Goal: Task Accomplishment & Management: Complete application form

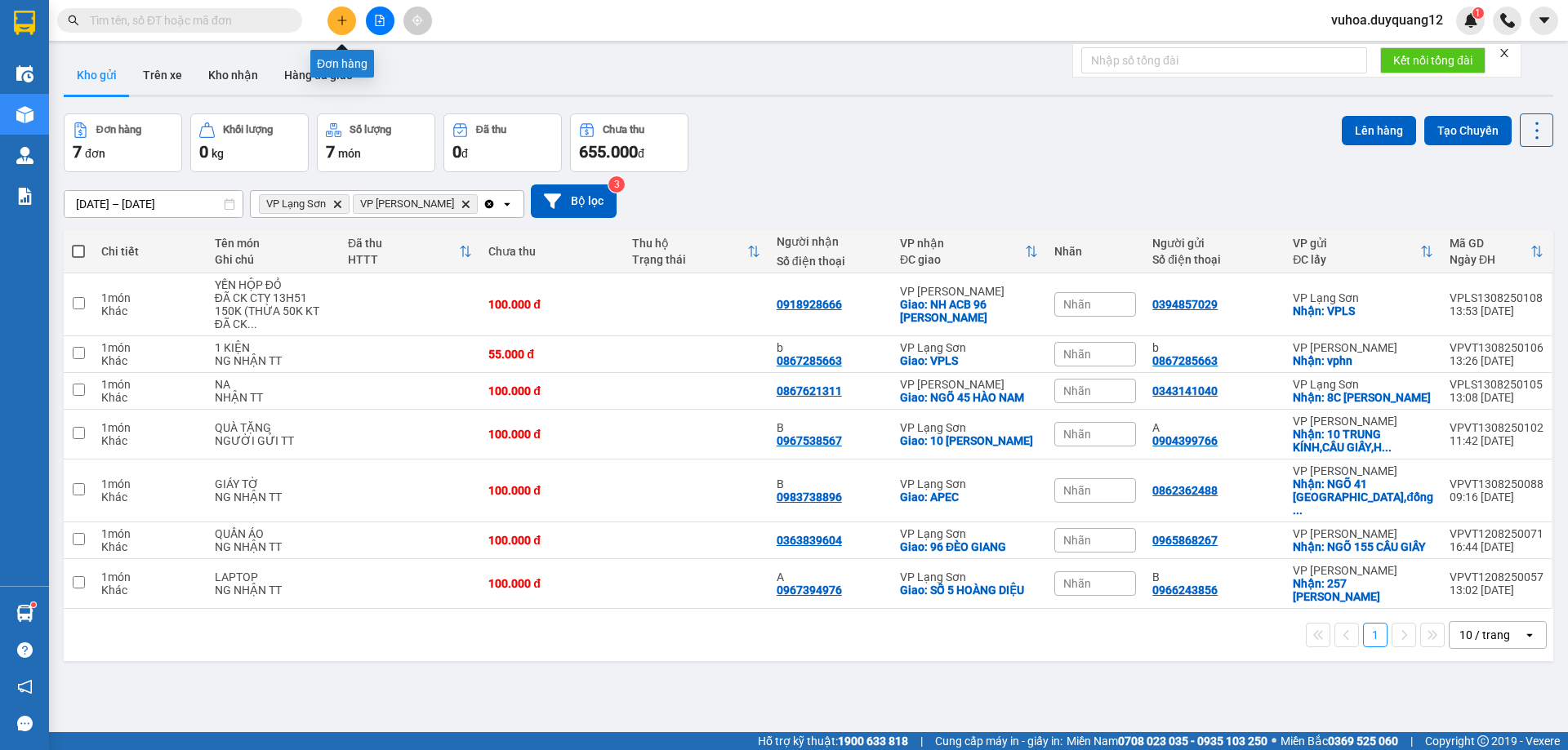
click at [339, 13] on button at bounding box center [341, 20] width 29 height 29
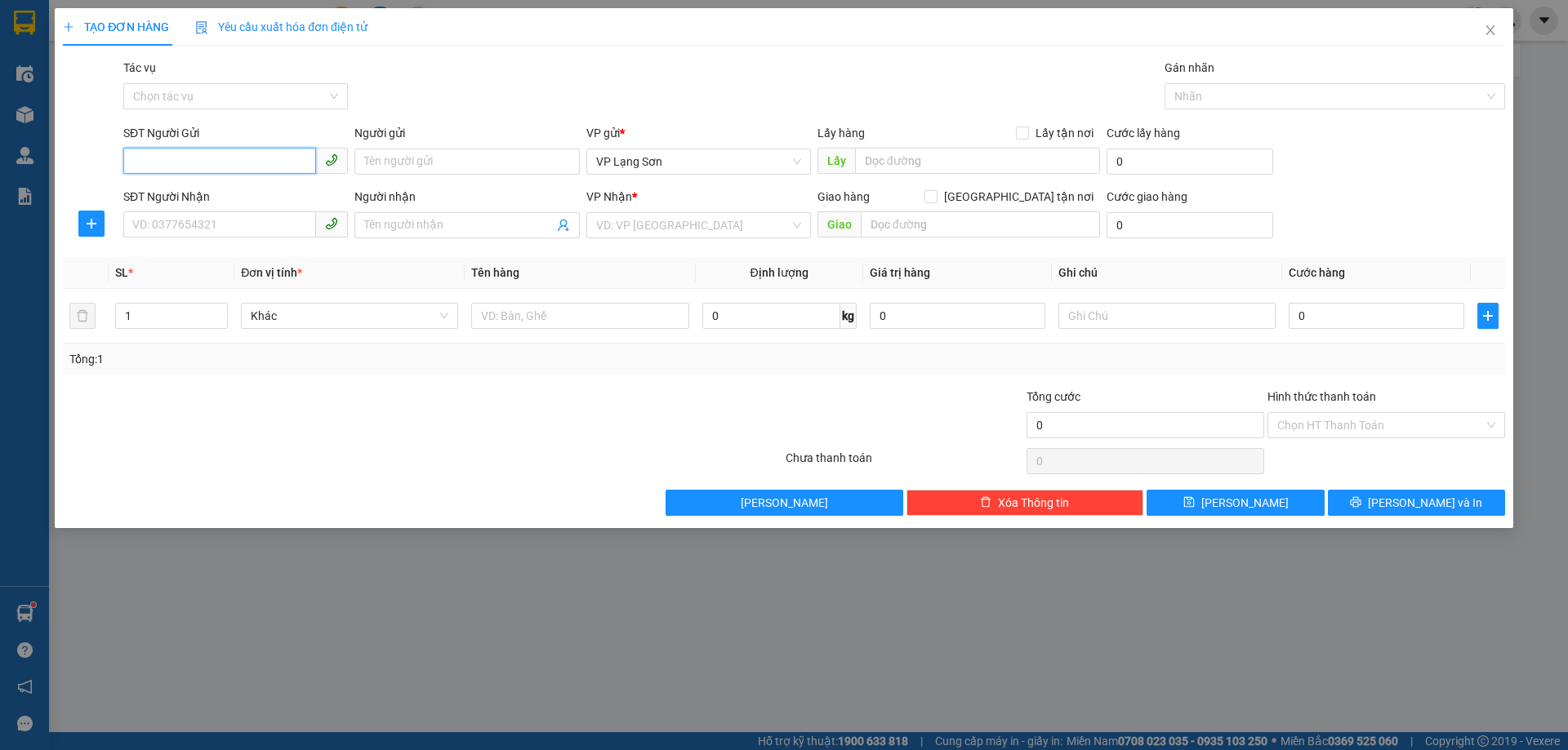
click at [161, 170] on input "SĐT Người Gửi" at bounding box center [219, 161] width 193 height 26
type input "0879666156"
click at [165, 228] on input "SĐT Người Nhận" at bounding box center [219, 225] width 193 height 26
click at [145, 231] on input "SĐT Người Nhận" at bounding box center [219, 225] width 193 height 26
drag, startPoint x: 1016, startPoint y: 196, endPoint x: 942, endPoint y: 222, distance: 78.4
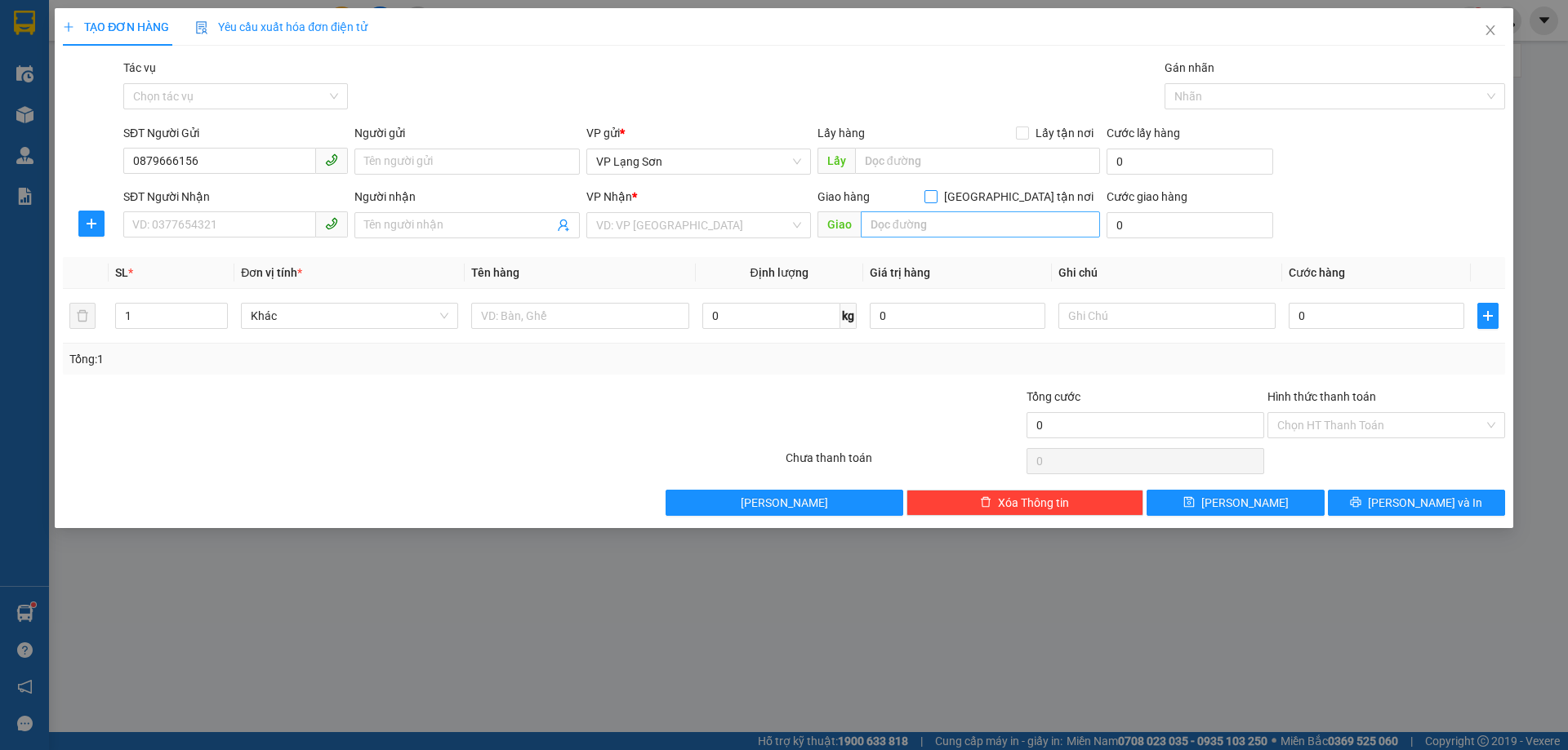
click at [936, 196] on input "[GEOGRAPHIC_DATA] tận nơi" at bounding box center [930, 196] width 11 height 11
checkbox input "true"
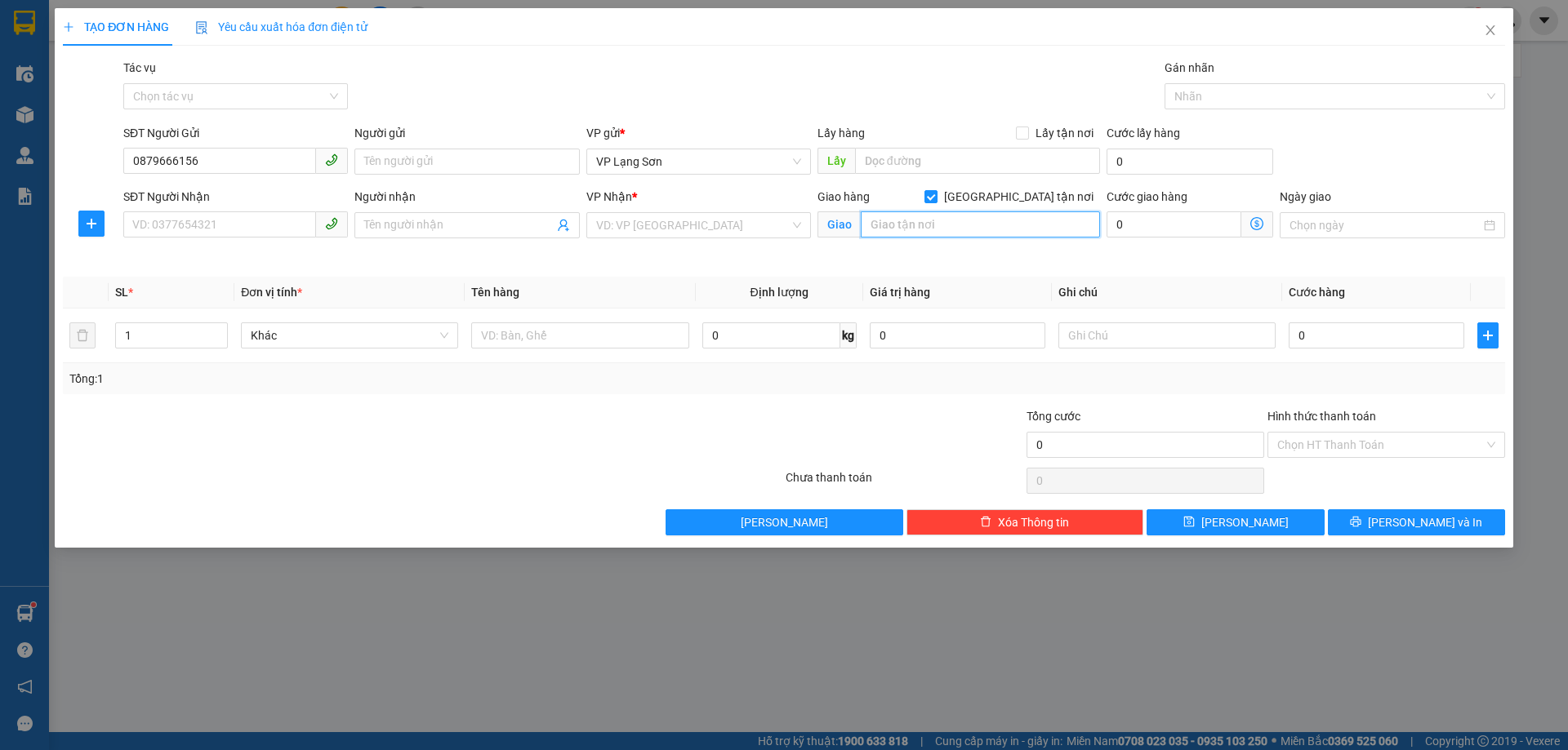
click at [903, 227] on input "text" at bounding box center [980, 225] width 240 height 26
type input "3 NGÕ 43 VẠN KIẾP"
click at [1025, 130] on input "Lấy tận nơi" at bounding box center [1022, 132] width 11 height 11
checkbox input "true"
click at [895, 164] on input "text" at bounding box center [977, 161] width 245 height 26
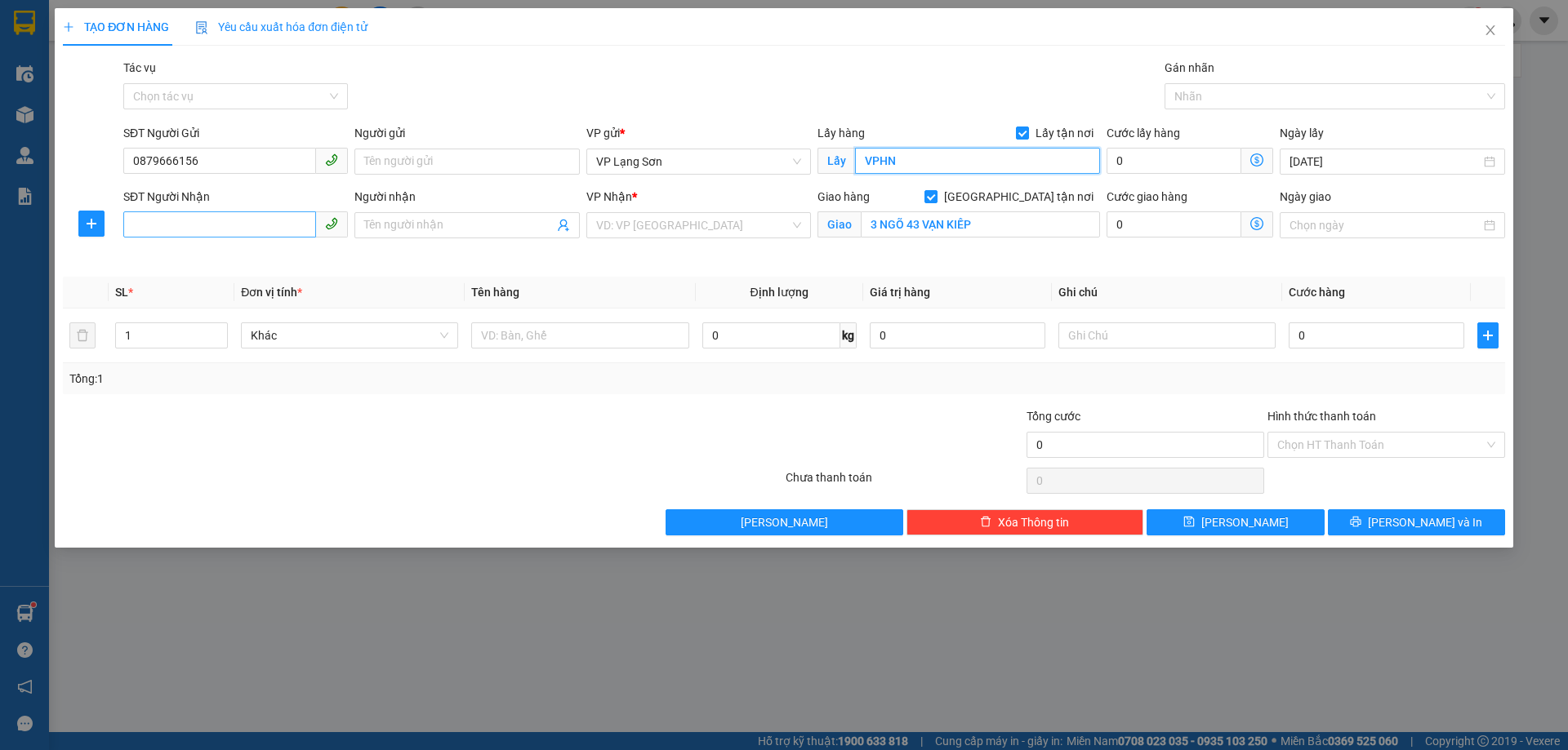
type input "VPHN"
click at [197, 232] on input "SĐT Người Nhận" at bounding box center [219, 225] width 193 height 26
click at [629, 226] on input "search" at bounding box center [693, 225] width 194 height 24
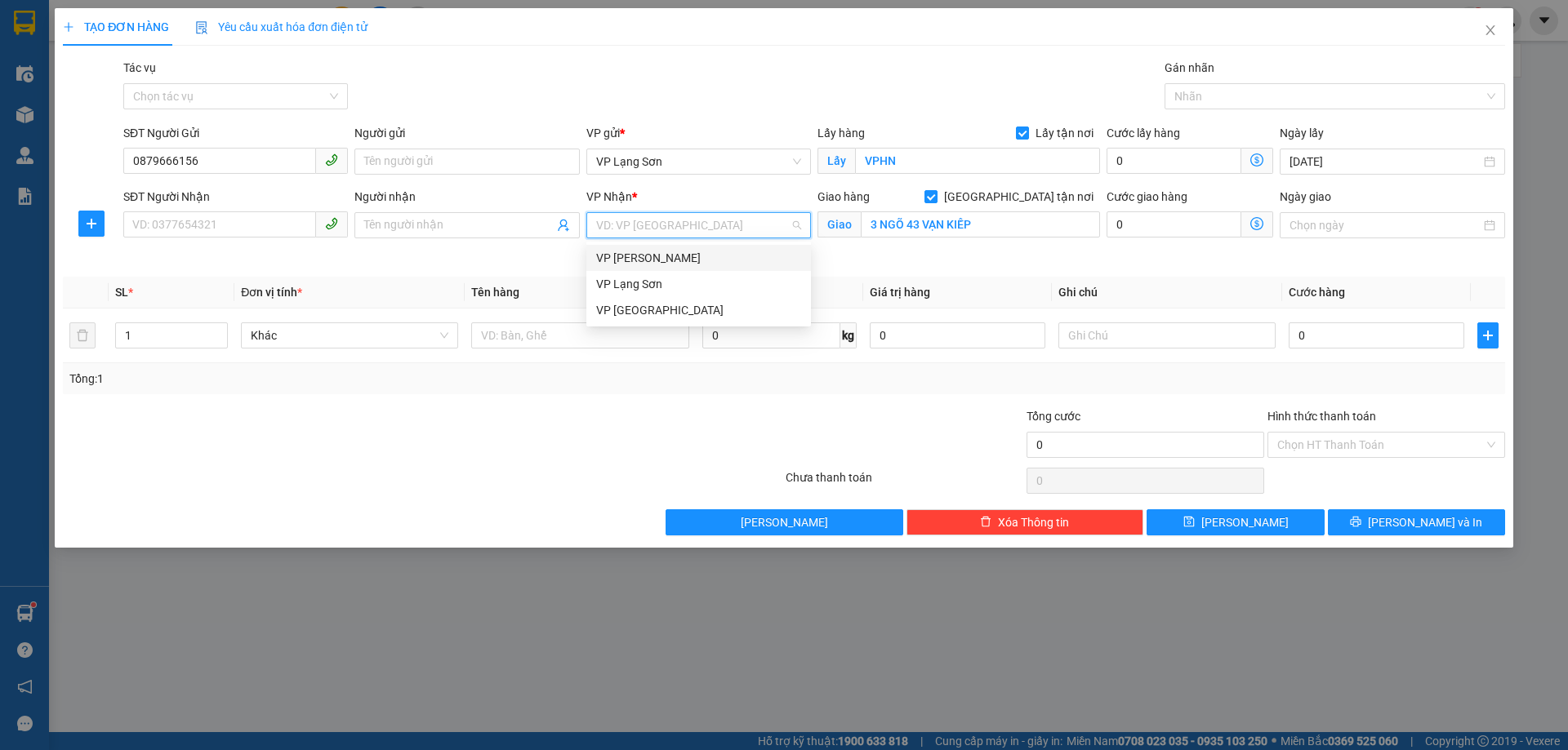
click at [626, 257] on div "VP [PERSON_NAME]" at bounding box center [698, 257] width 205 height 18
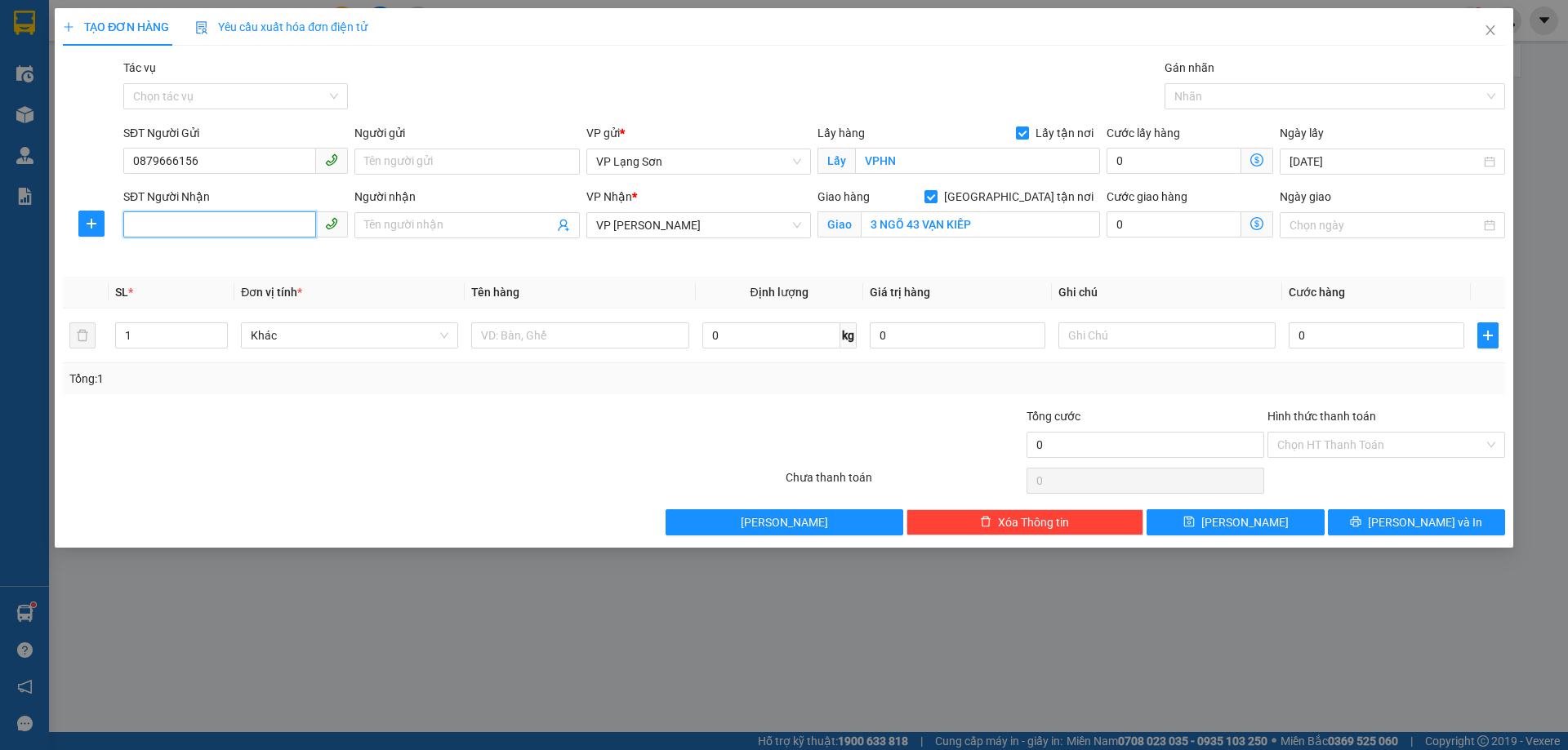
click at [187, 225] on input "SĐT Người Nhận" at bounding box center [219, 225] width 193 height 26
type input "0904409123"
click at [1324, 339] on input "0" at bounding box center [1376, 335] width 175 height 26
type input "1"
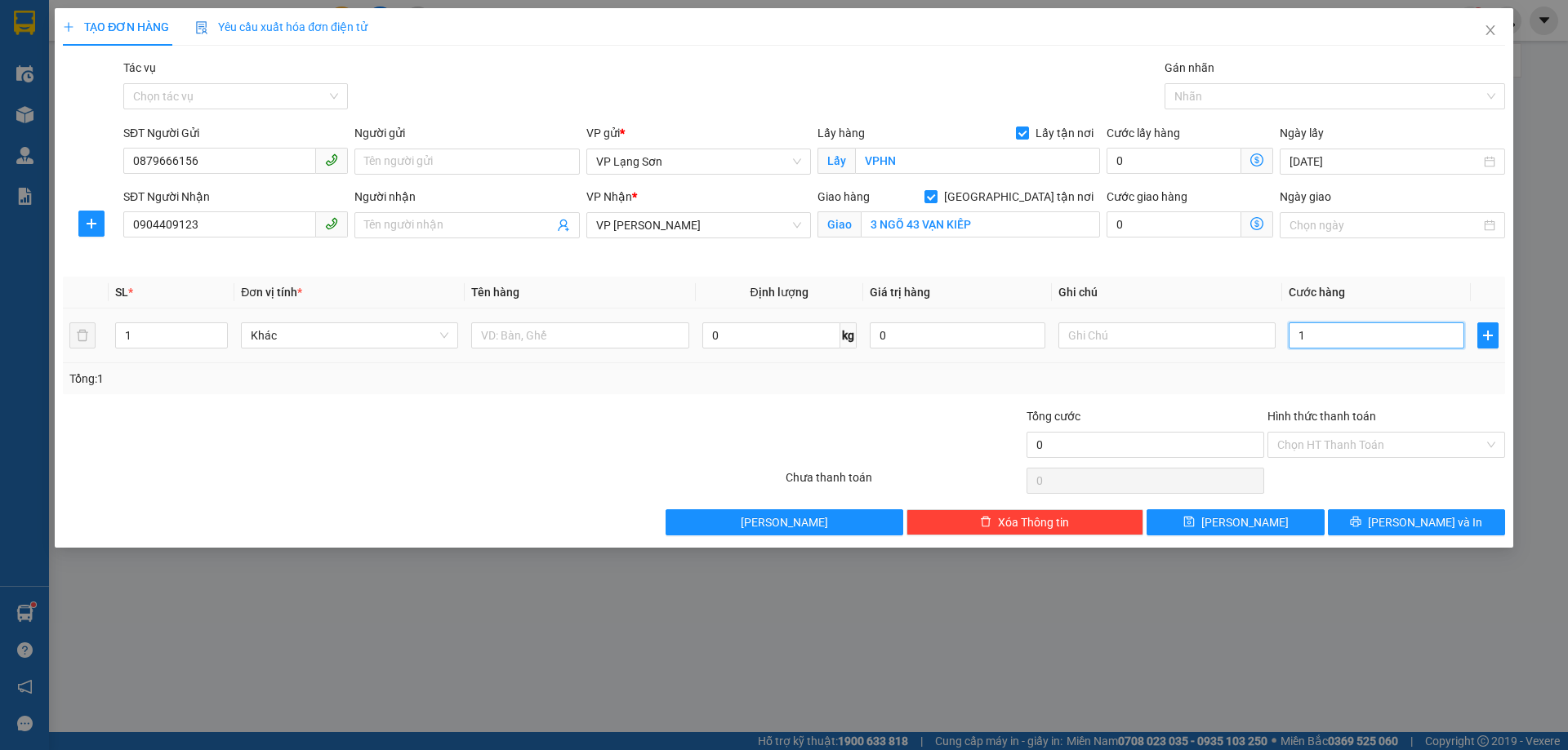
type input "1"
type input "10"
type input "100"
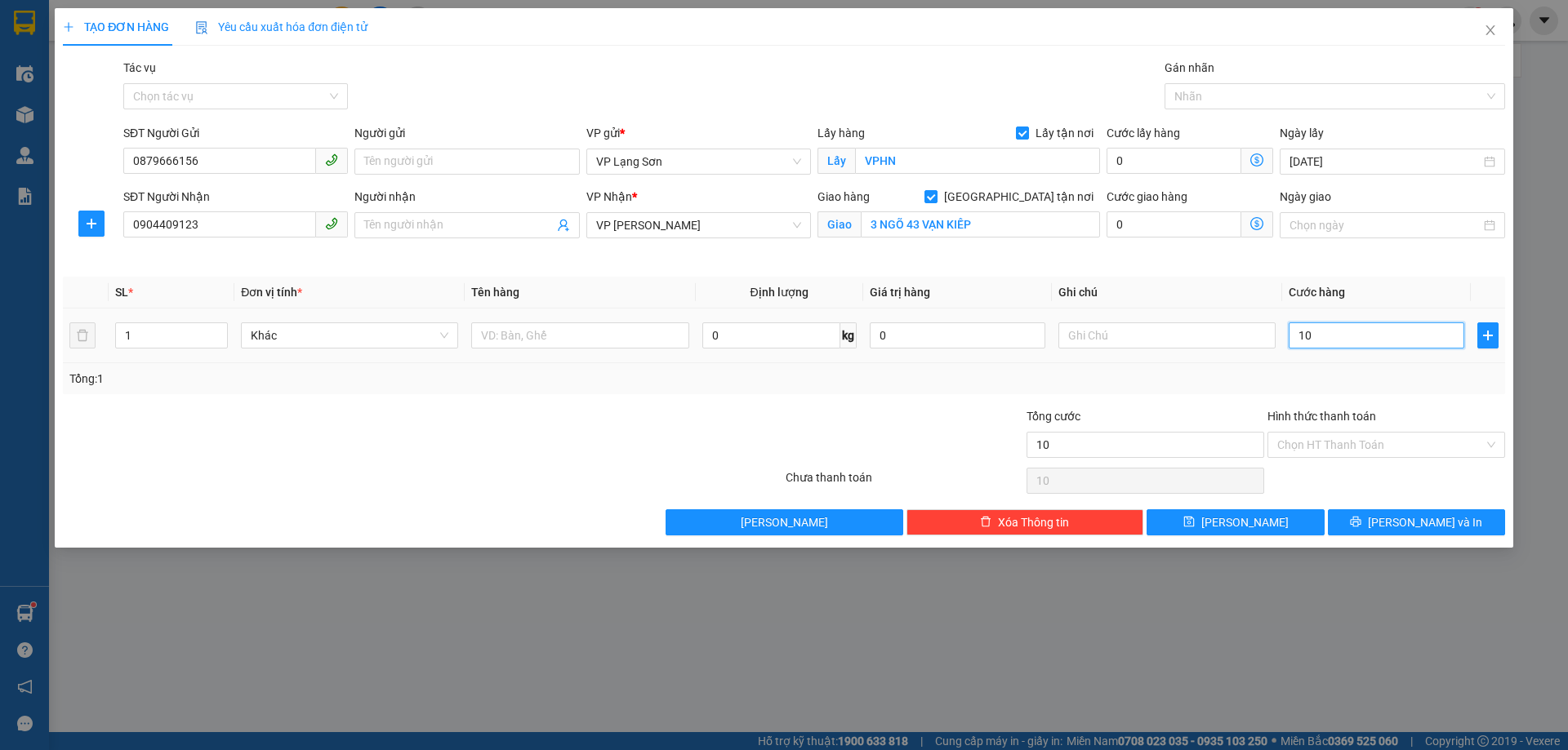
type input "100"
type input "100.000"
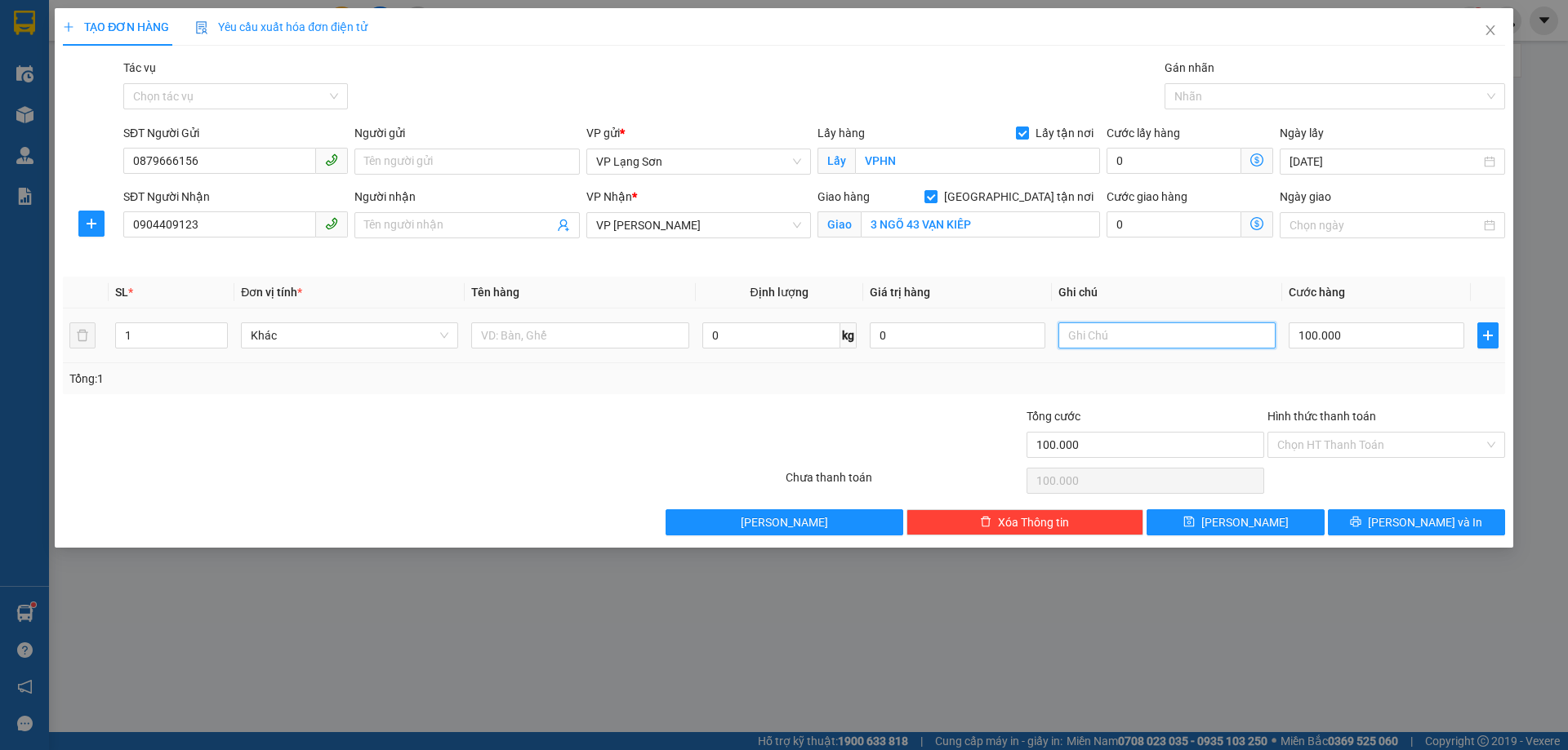
click at [1112, 332] on input "text" at bounding box center [1166, 335] width 217 height 26
type input "NG GỬI TT"
click at [537, 336] on input "text" at bounding box center [579, 335] width 217 height 26
click at [594, 339] on input "text" at bounding box center [579, 335] width 217 height 26
type input "D"
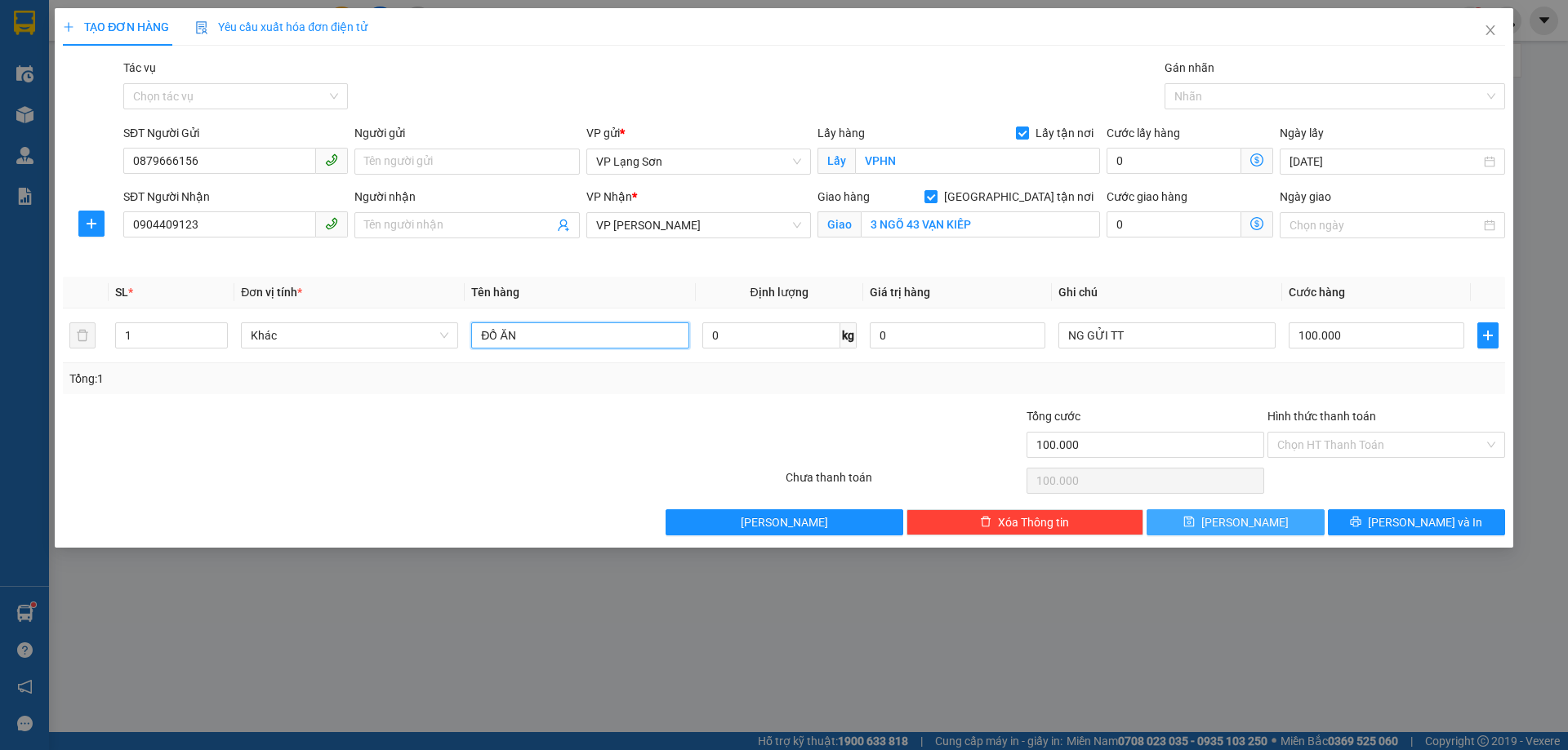
type input "ĐỒ ĂN"
click at [1245, 519] on span "[PERSON_NAME]" at bounding box center [1245, 522] width 88 height 18
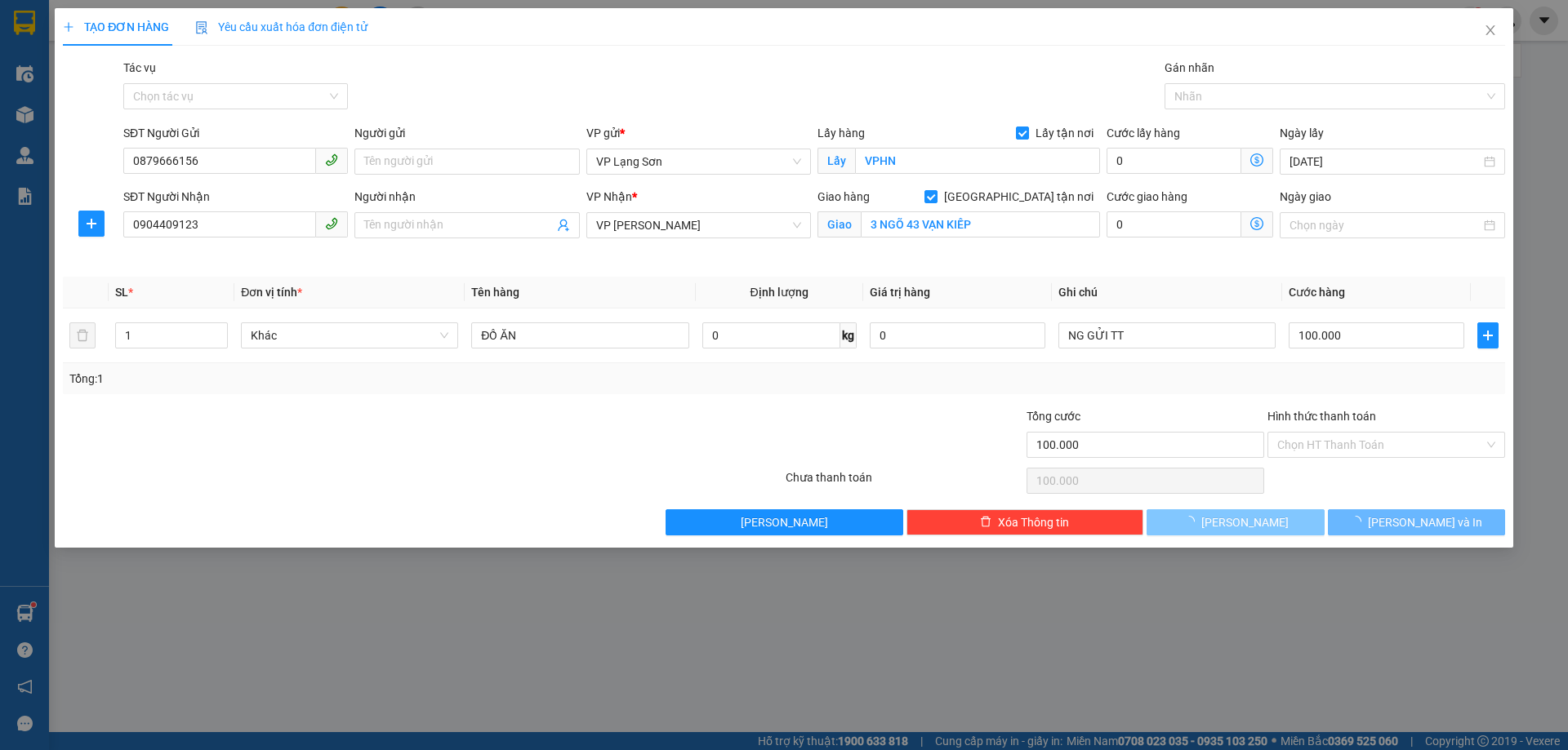
checkbox input "false"
type input "0"
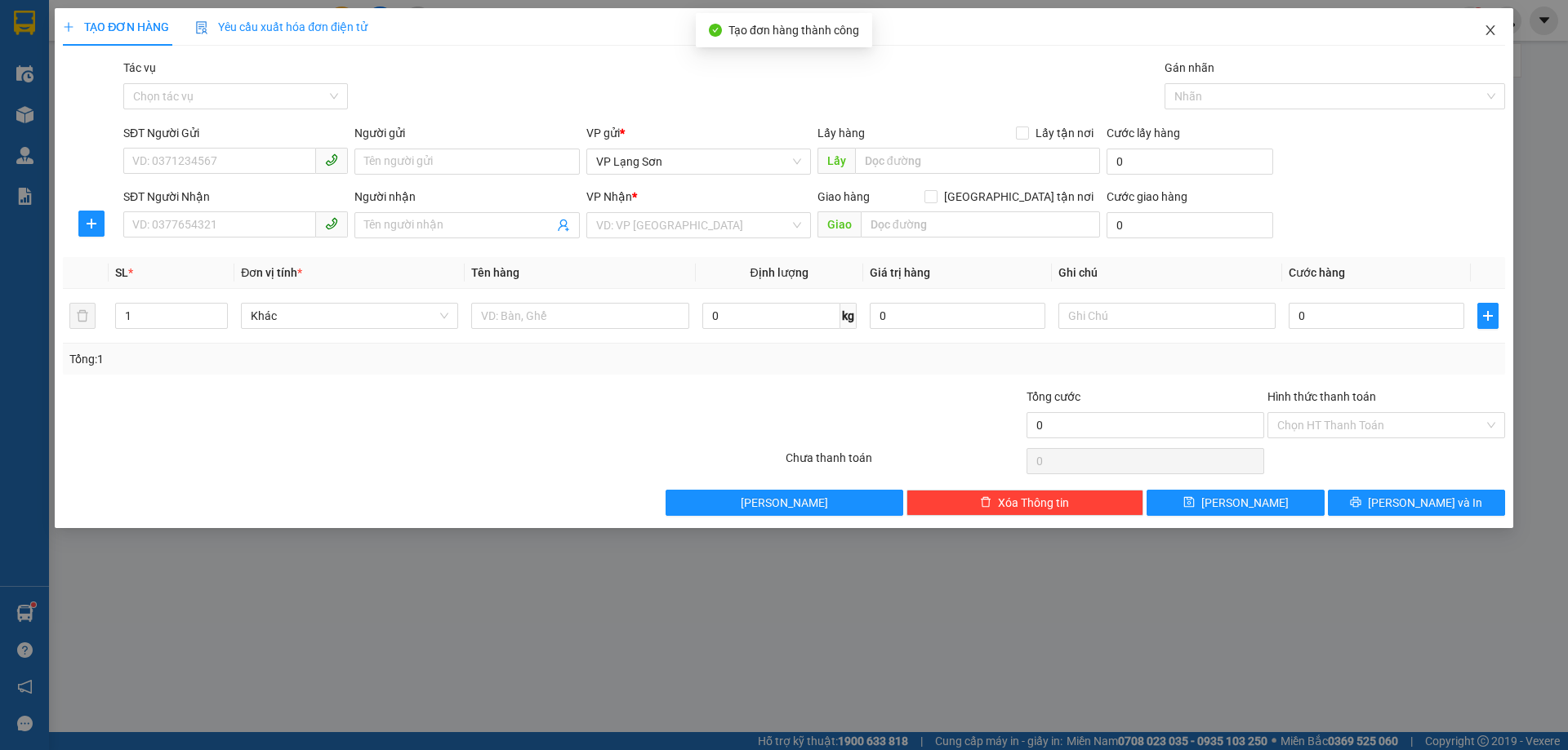
click at [1491, 32] on icon "close" at bounding box center [1490, 30] width 9 height 10
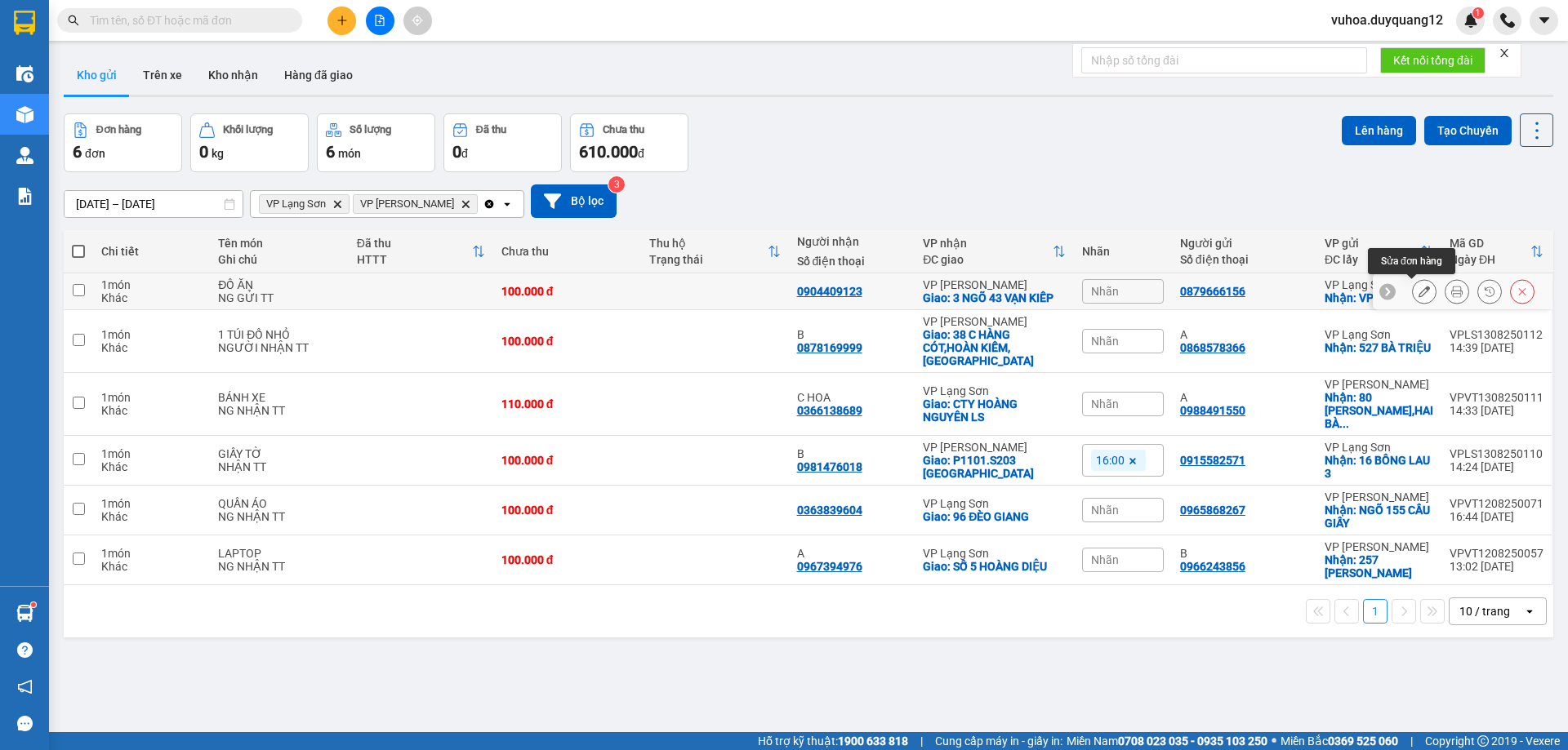
click at [1419, 292] on icon at bounding box center [1424, 292] width 11 height 11
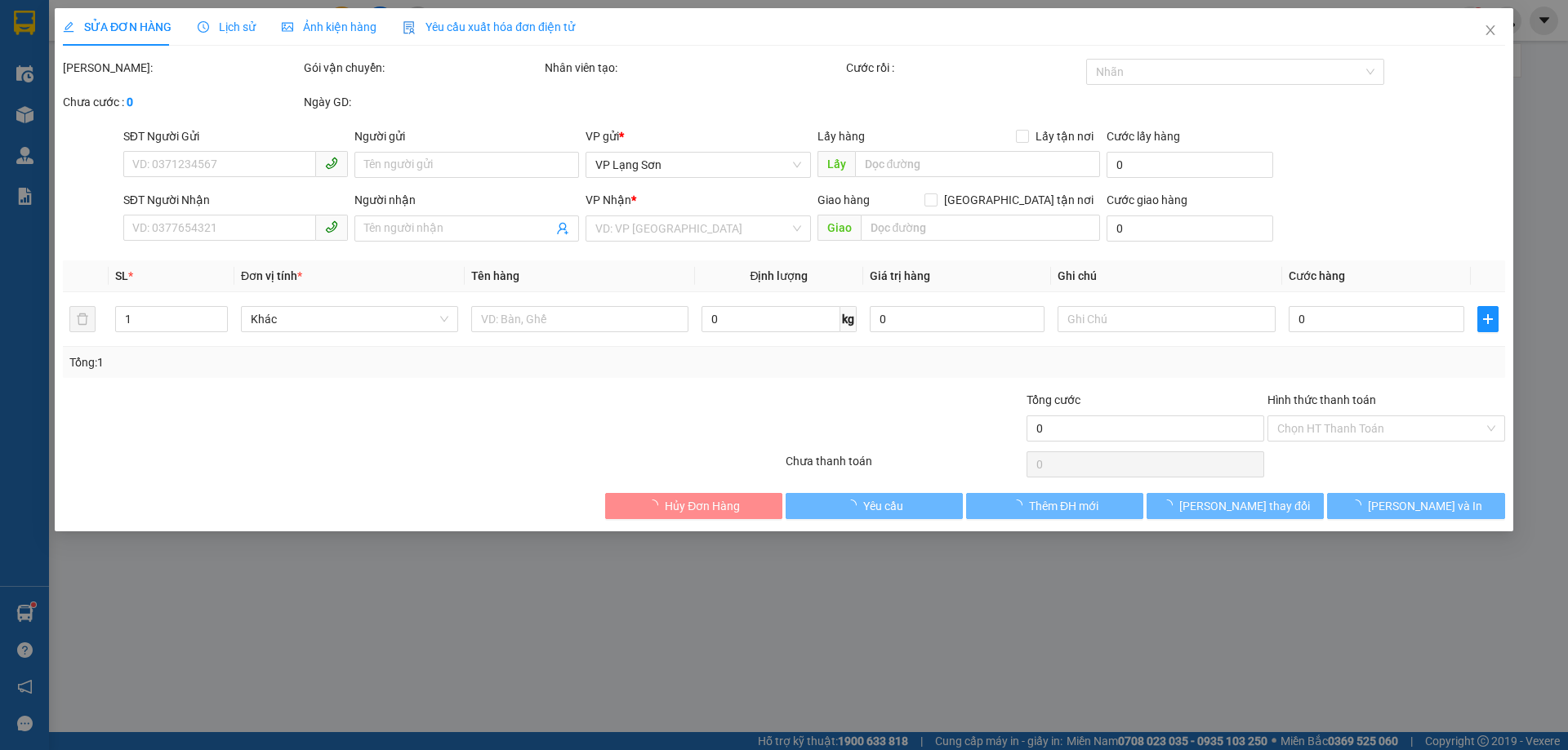
type input "0879666156"
checkbox input "true"
type input "VPHN"
type input "0904409123"
checkbox input "true"
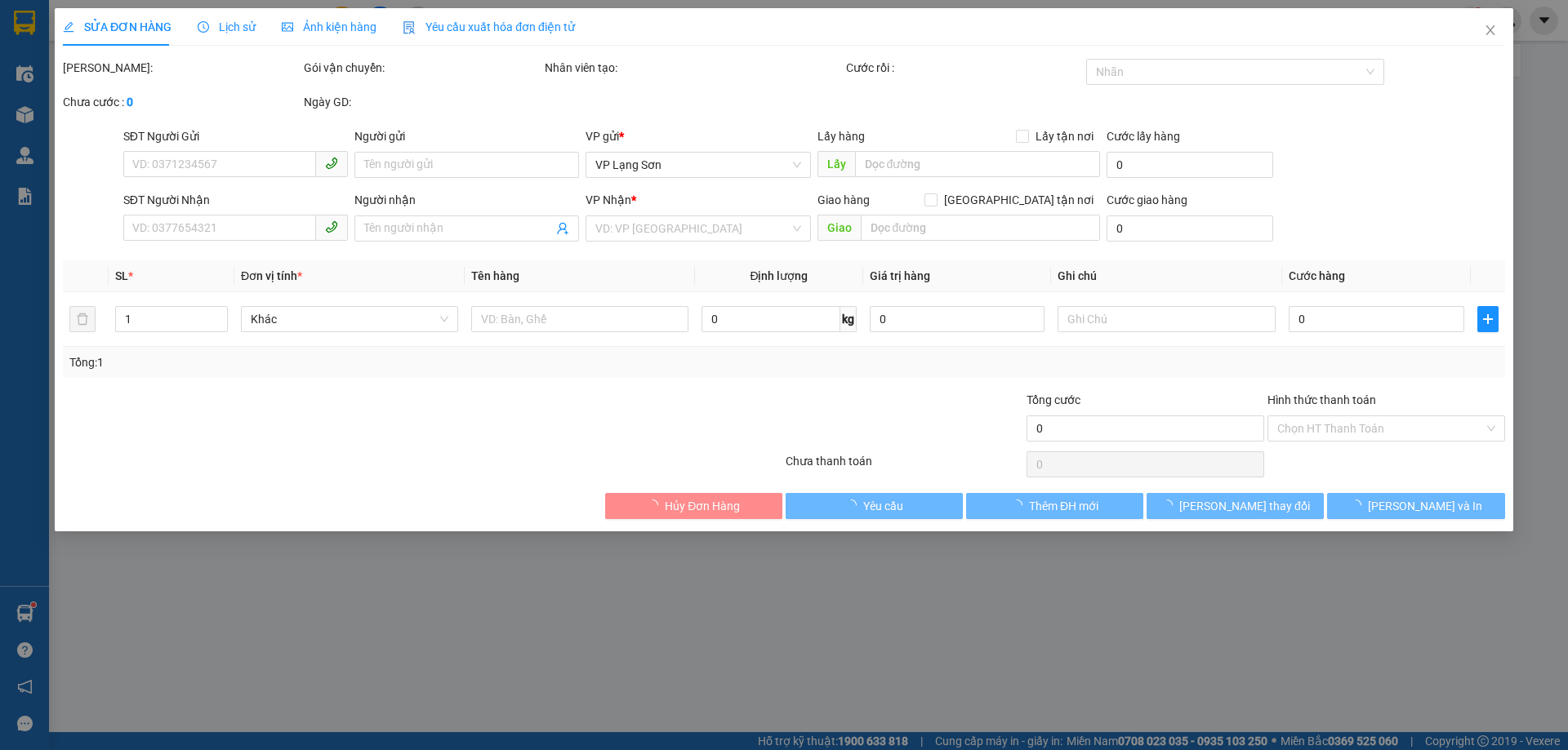
type input "3 NGÕ 43 VẠN KIẾP"
type input "100.000"
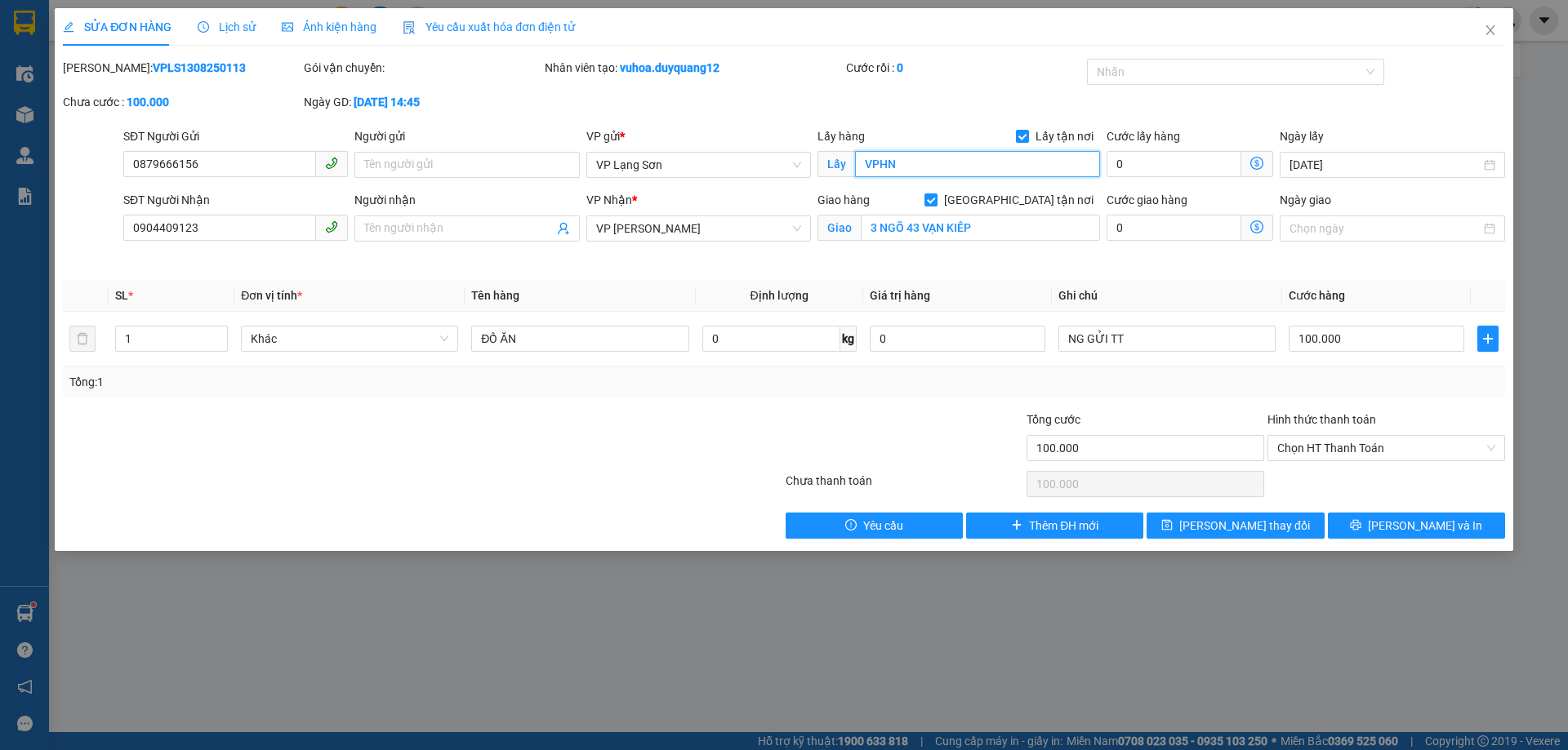
click at [939, 166] on input "VPHN" at bounding box center [977, 164] width 245 height 26
type input "VPLS"
click at [1259, 515] on button "[PERSON_NAME] thay đổi" at bounding box center [1235, 525] width 177 height 26
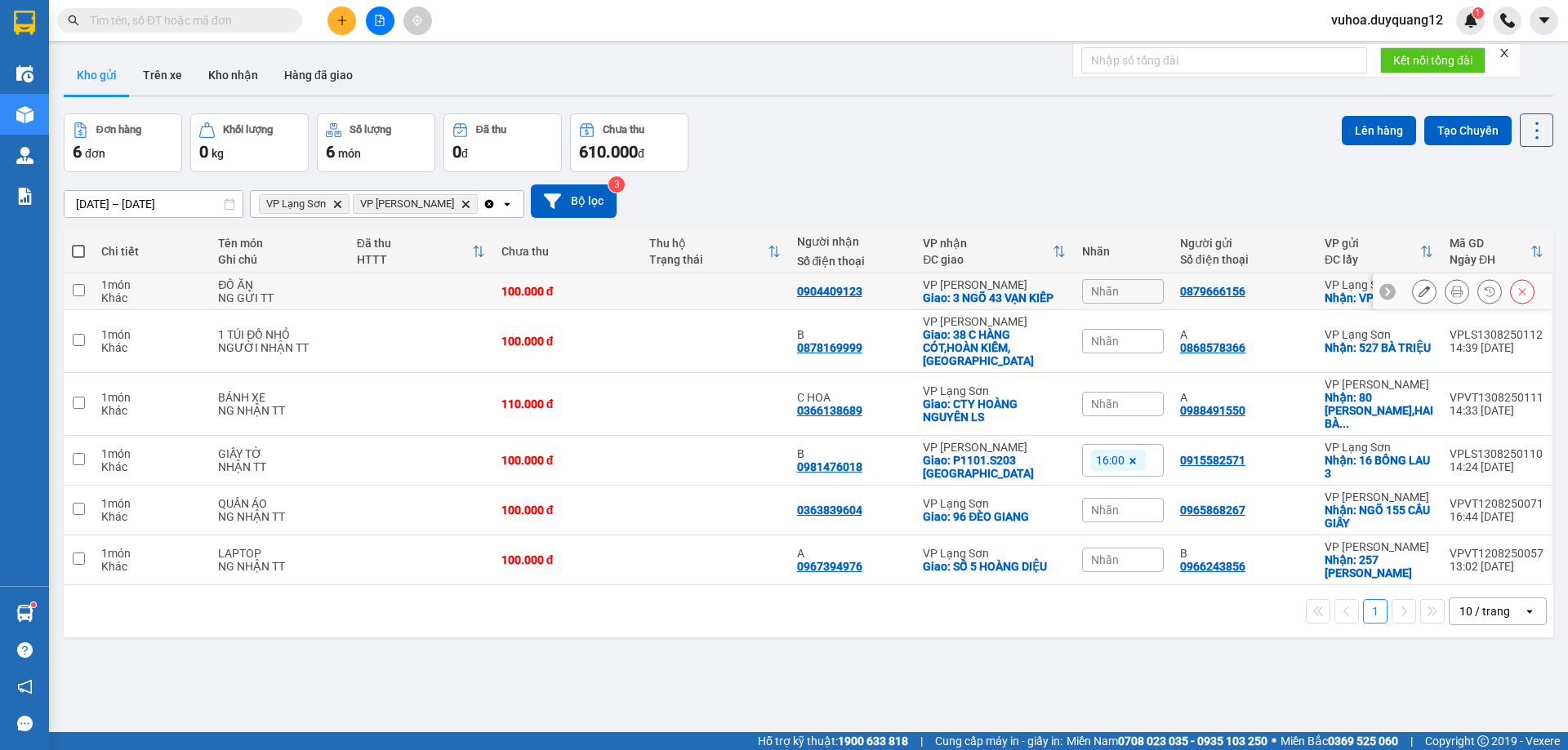
drag, startPoint x: 83, startPoint y: 290, endPoint x: 113, endPoint y: 318, distance: 41.0
click at [82, 292] on input "checkbox" at bounding box center [78, 290] width 12 height 12
checkbox input "true"
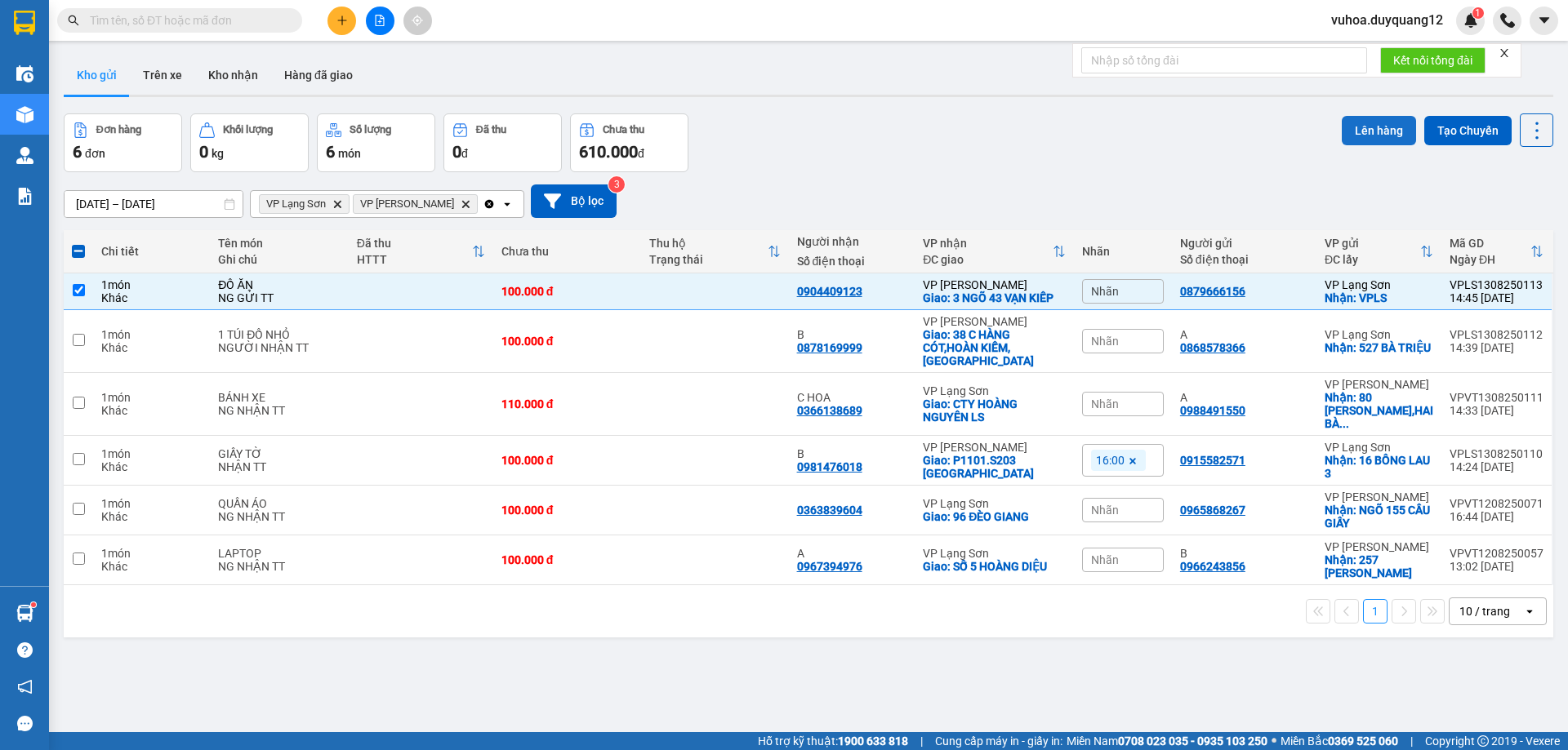
click at [1379, 129] on button "Lên hàng" at bounding box center [1379, 130] width 75 height 30
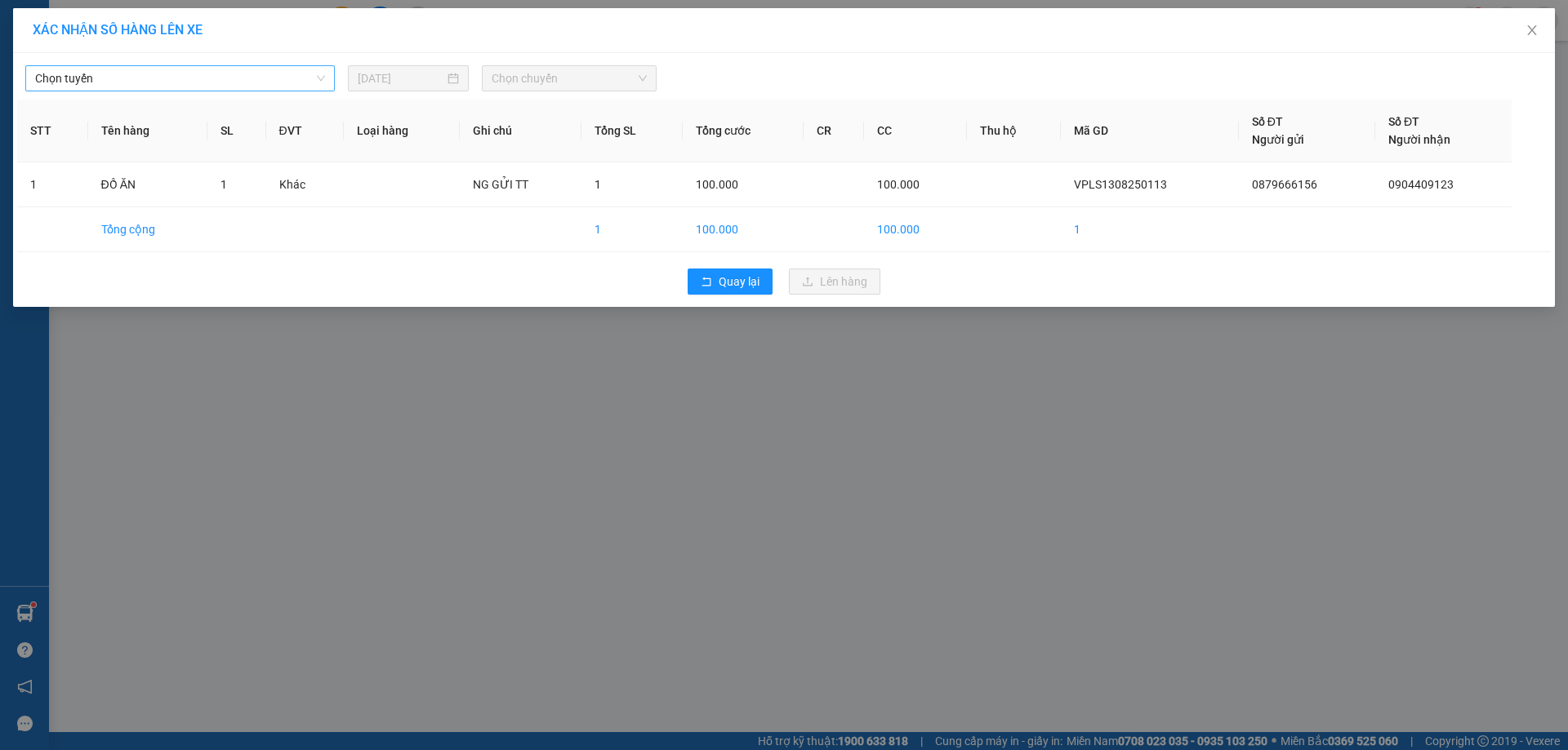
click at [181, 75] on span "Chọn tuyến" at bounding box center [180, 78] width 290 height 24
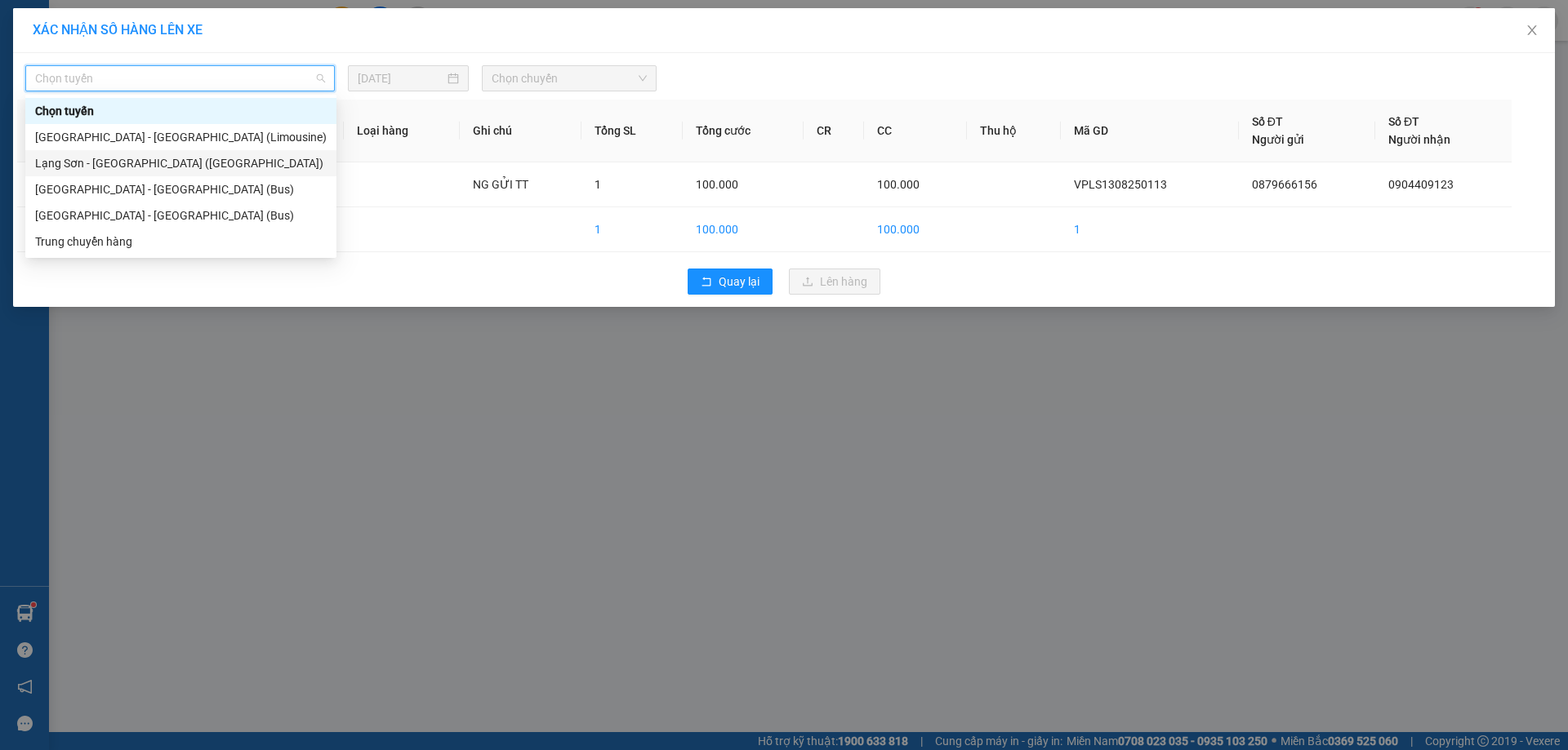
click at [148, 167] on div "Lạng Sơn - [GEOGRAPHIC_DATA] ([GEOGRAPHIC_DATA])" at bounding box center [181, 163] width 292 height 18
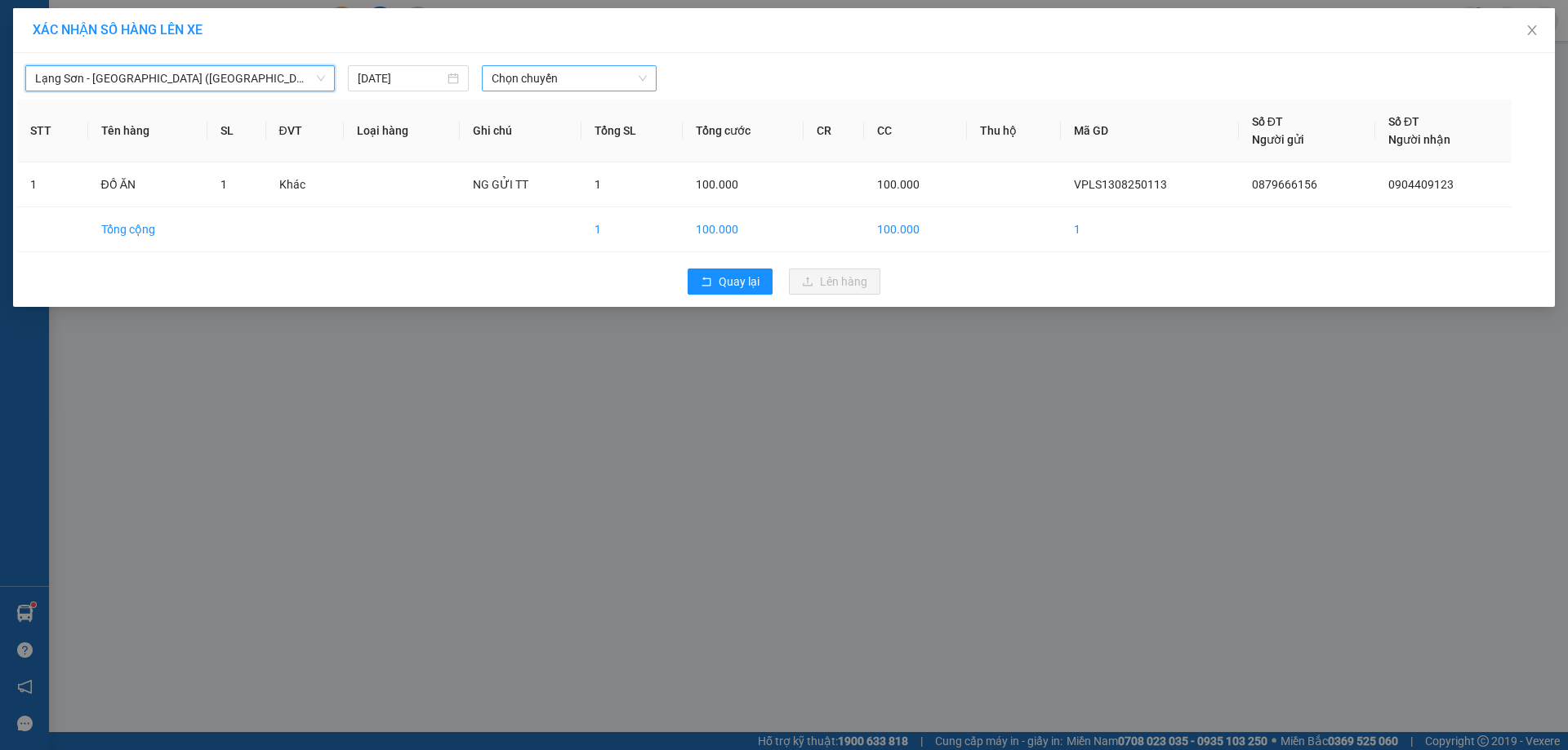
click at [579, 85] on span "Chọn chuyến" at bounding box center [569, 78] width 155 height 24
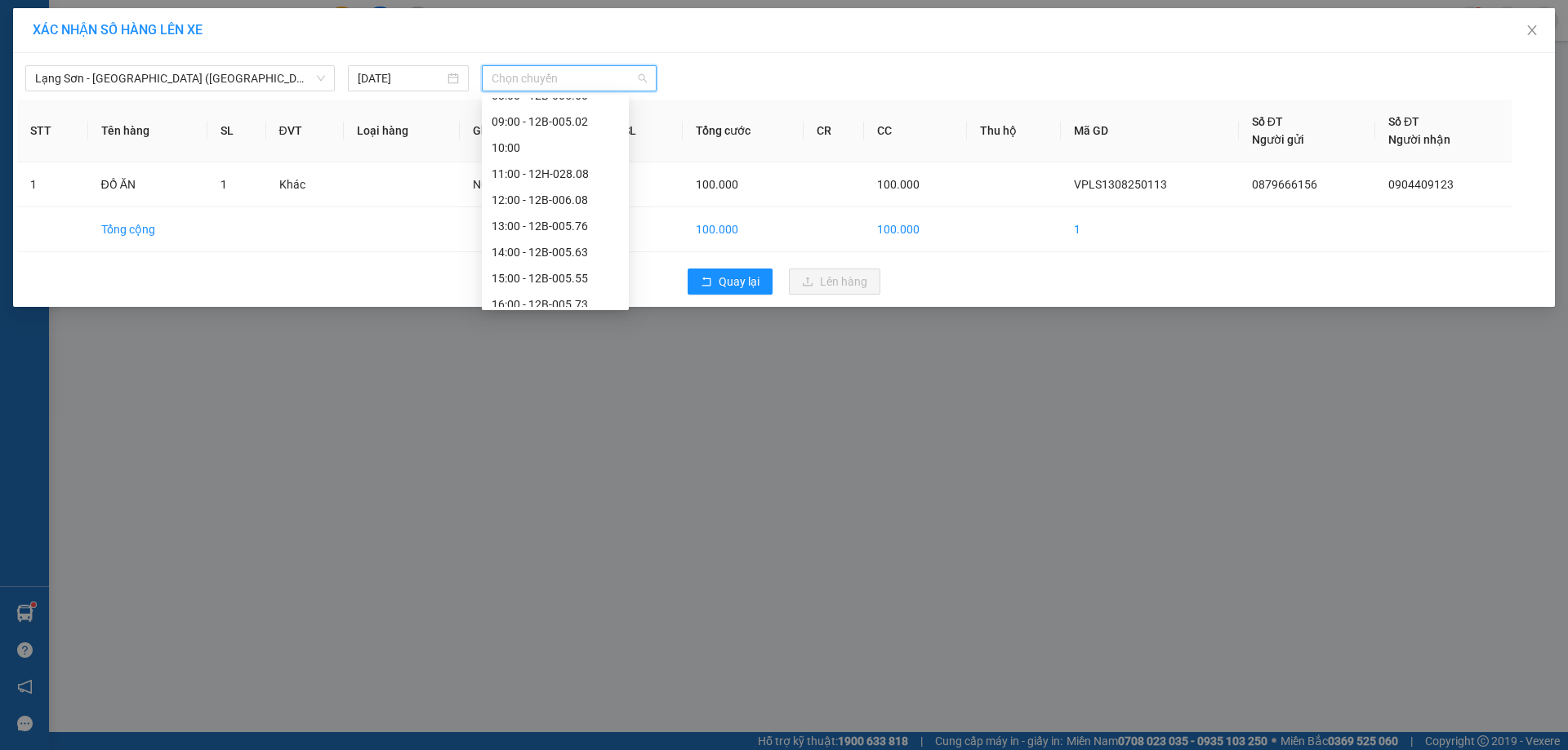
scroll to position [150, 0]
click at [557, 278] on div "15:00 - 12B-005.55" at bounding box center [555, 274] width 128 height 18
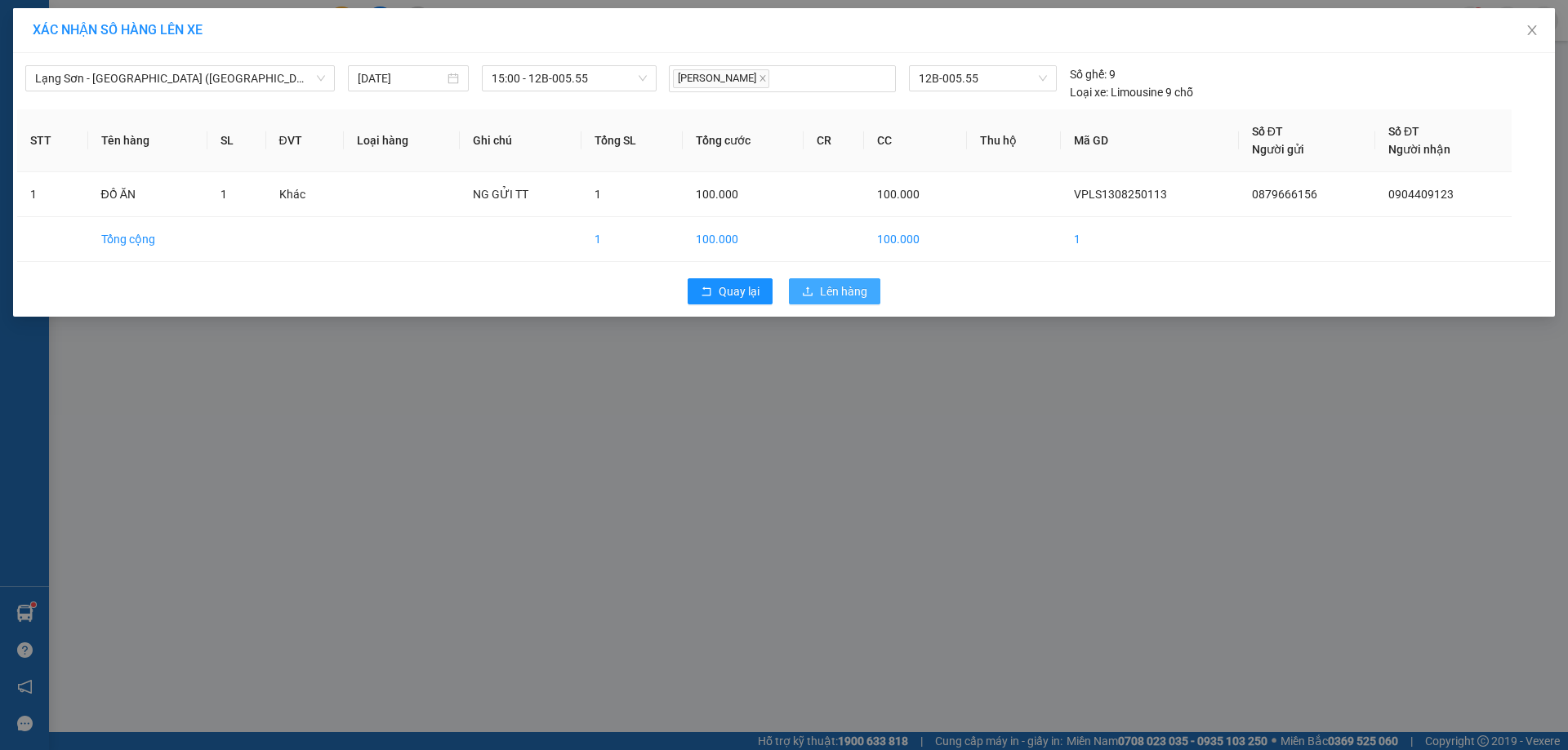
click at [840, 294] on span "Lên hàng" at bounding box center [843, 291] width 48 height 18
